Goal: Task Accomplishment & Management: Manage account settings

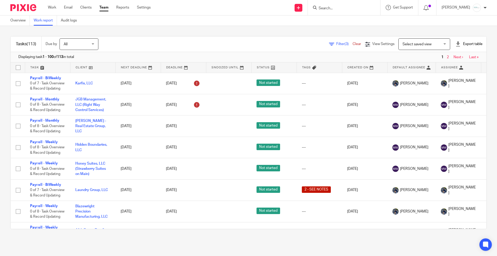
click at [349, 5] on form at bounding box center [345, 7] width 55 height 6
click at [349, 7] on input "Search" at bounding box center [341, 8] width 47 height 5
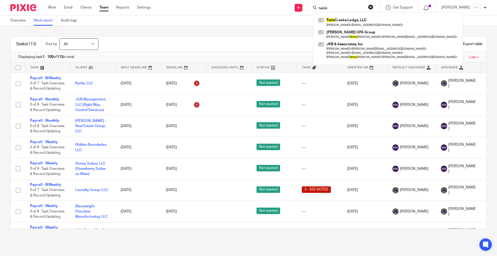
type input "twink"
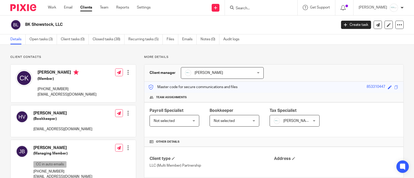
click at [265, 8] on input "Search" at bounding box center [258, 8] width 47 height 5
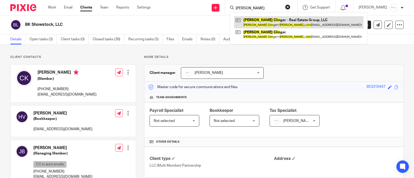
type input "brian clin"
click at [270, 25] on link at bounding box center [299, 22] width 130 height 12
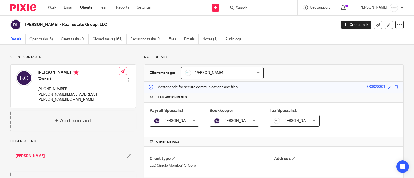
click at [36, 40] on link "Open tasks (5)" at bounding box center [43, 39] width 27 height 10
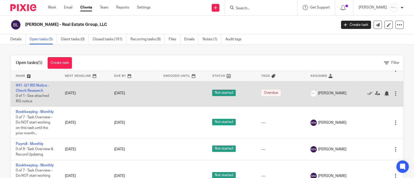
scroll to position [32, 0]
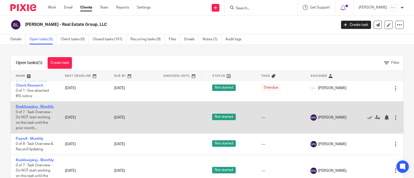
click at [25, 107] on link "Bookkeeping - Monthly" at bounding box center [35, 107] width 38 height 4
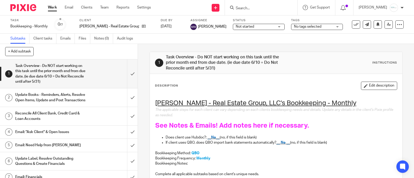
click at [268, 26] on div "Not started Not started" at bounding box center [259, 27] width 52 height 6
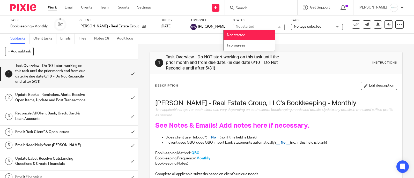
click at [295, 26] on span "No tags selected" at bounding box center [307, 27] width 27 height 4
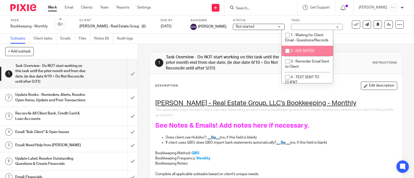
click at [294, 53] on span "2 - SEE NOTES" at bounding box center [303, 51] width 24 height 4
checkbox input "true"
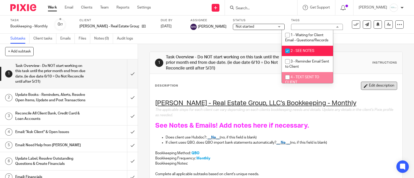
click at [368, 85] on button "Edit description" at bounding box center [379, 86] width 36 height 8
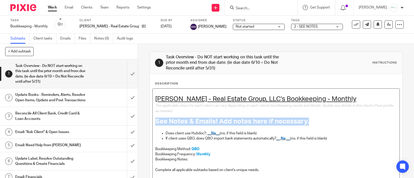
drag, startPoint x: 315, startPoint y: 118, endPoint x: 135, endPoint y: 117, distance: 180.0
click at [135, 117] on div "+ Add subtask Cancel + Add 1 Task Overview - Do NOT start working on this task …" at bounding box center [207, 111] width 414 height 134
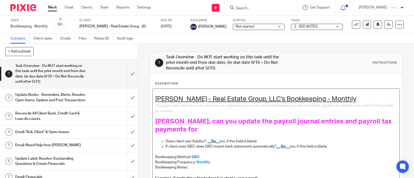
click at [216, 133] on h1 "[PERSON_NAME], can you update the payroll journal entries and payroll tax payme…" at bounding box center [276, 126] width 242 height 16
click at [260, 131] on span "[PERSON_NAME], can you update the payroll journal entries and payroll tax payme…" at bounding box center [274, 125] width 238 height 15
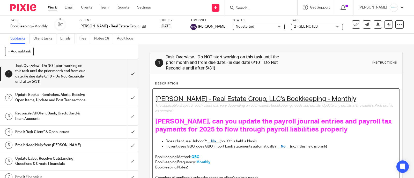
click at [346, 131] on h1 "[PERSON_NAME], can you update the payroll journal entries and payroll tax payme…" at bounding box center [276, 126] width 242 height 16
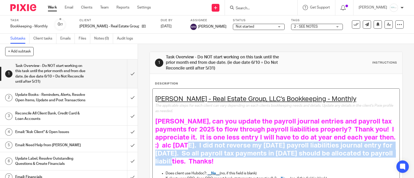
drag, startPoint x: 218, startPoint y: 146, endPoint x: 206, endPoint y: 160, distance: 17.5
click at [206, 160] on span "[PERSON_NAME], can you update the payroll journal entries and payroll tax payme…" at bounding box center [276, 141] width 242 height 47
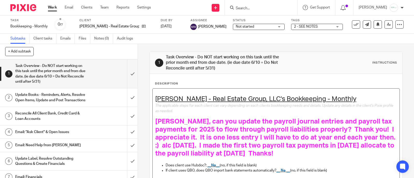
click at [344, 146] on span "[PERSON_NAME], can you update the payroll journal entries and payroll tax payme…" at bounding box center [276, 137] width 242 height 39
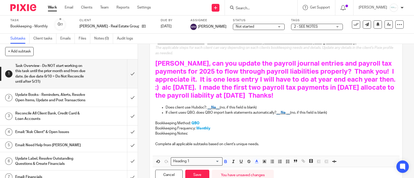
scroll to position [79, 0]
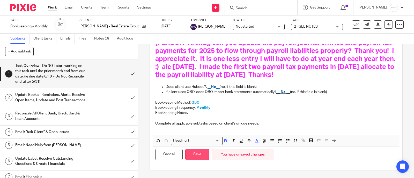
click at [199, 152] on button "Save" at bounding box center [197, 154] width 24 height 11
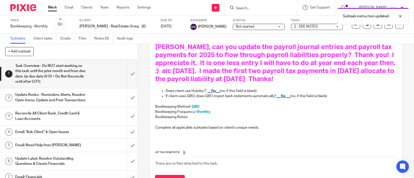
scroll to position [83, 0]
